Goal: Find specific page/section: Find specific page/section

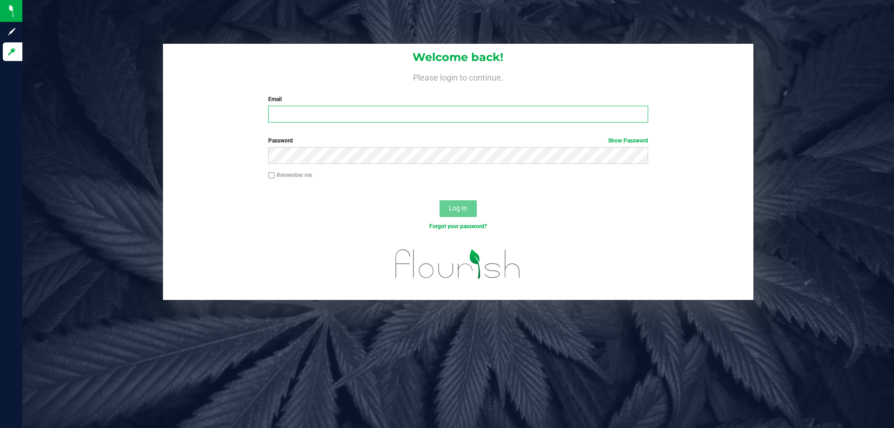
click at [341, 117] on input "Email" at bounding box center [458, 114] width 380 height 17
click at [401, 116] on input "kvasko@liveparallel.co" at bounding box center [458, 114] width 380 height 17
type input "kvasko@liveparallel.com"
click at [440, 200] on button "Log In" at bounding box center [458, 208] width 37 height 17
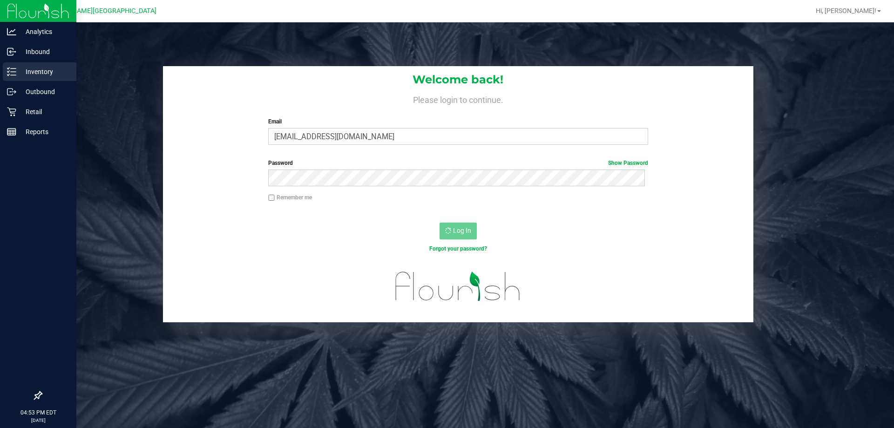
click at [32, 67] on p "Inventory" at bounding box center [44, 71] width 56 height 11
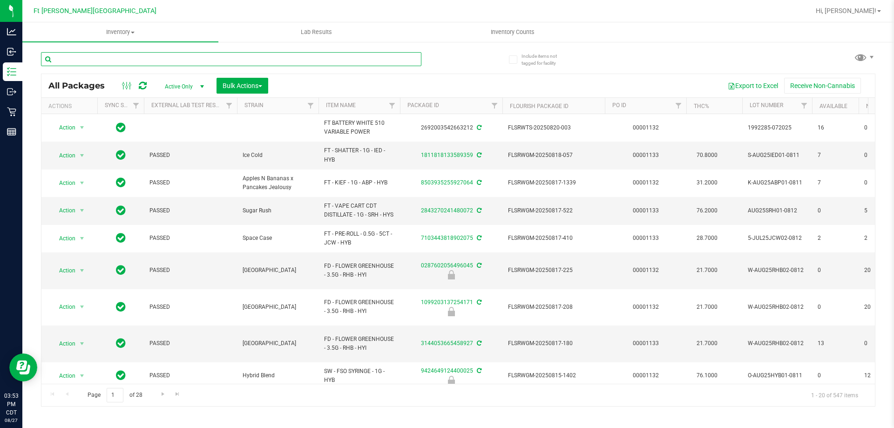
click at [116, 55] on input "text" at bounding box center [231, 59] width 381 height 14
paste input "W-JUN25FFP01-0701"
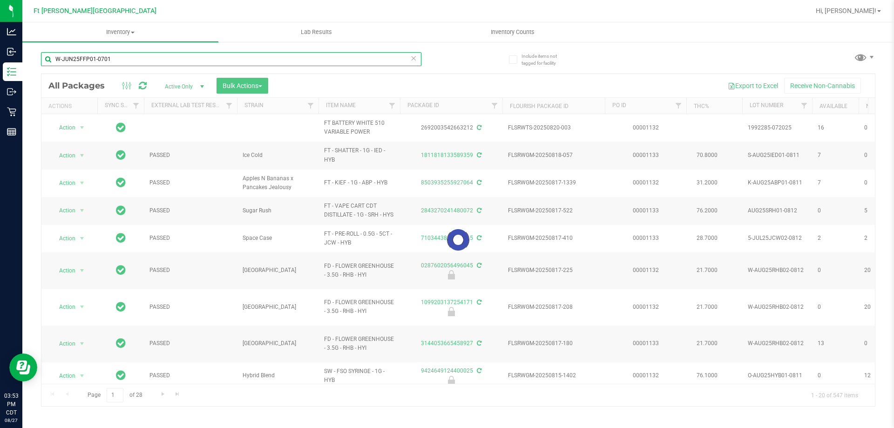
type input "W-JUN25FFP01-0701"
